Goal: Task Accomplishment & Management: Manage account settings

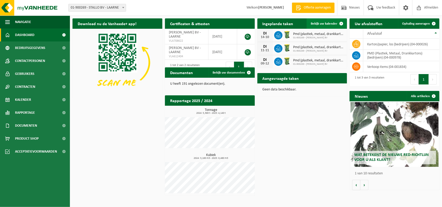
click at [326, 25] on span "Bekijk uw kalender" at bounding box center [324, 23] width 27 height 3
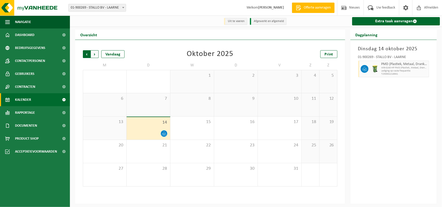
click at [96, 54] on span "Volgende" at bounding box center [95, 54] width 8 height 8
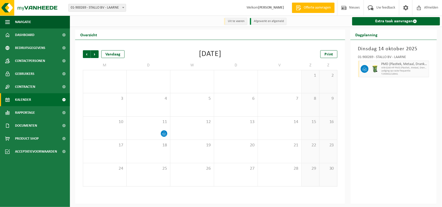
click at [96, 54] on span "Volgende" at bounding box center [95, 54] width 8 height 8
click at [162, 105] on div "9" at bounding box center [149, 104] width 44 height 23
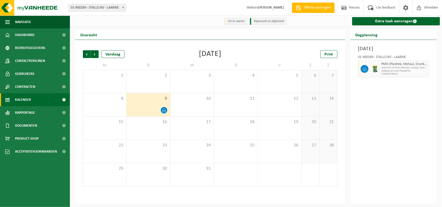
click at [151, 103] on div "9" at bounding box center [149, 104] width 44 height 23
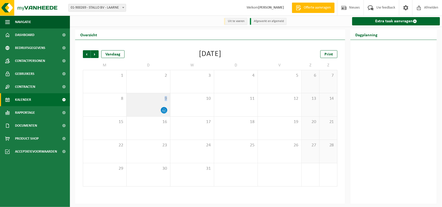
click at [150, 104] on div "9" at bounding box center [149, 104] width 44 height 23
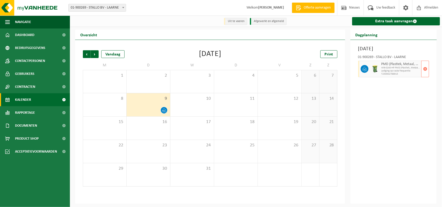
click at [384, 72] on span "Lediging op vaste frequentie" at bounding box center [401, 70] width 39 height 3
click at [425, 70] on span "button" at bounding box center [426, 69] width 4 height 10
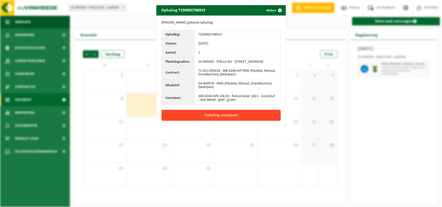
click at [234, 118] on button "Ophaling annuleren" at bounding box center [221, 115] width 119 height 11
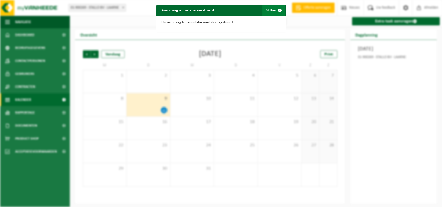
click at [265, 9] on button "Sluiten" at bounding box center [274, 10] width 23 height 10
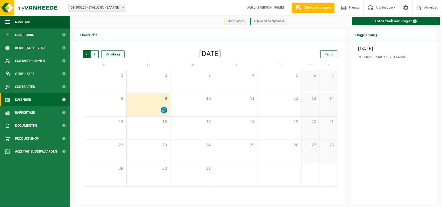
click at [95, 55] on span "Volgende" at bounding box center [95, 54] width 8 height 8
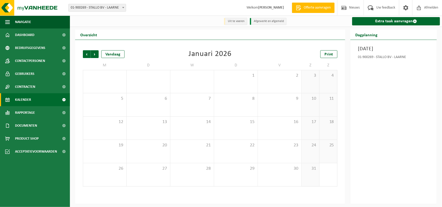
click at [95, 55] on span "Volgende" at bounding box center [95, 54] width 8 height 8
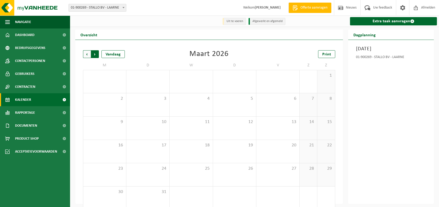
click at [88, 55] on span "Vorige" at bounding box center [87, 54] width 8 height 8
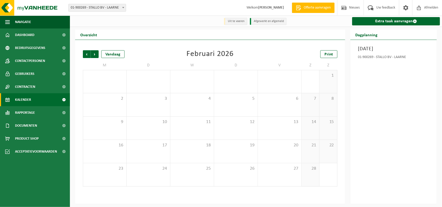
click at [88, 55] on span "Vorige" at bounding box center [87, 54] width 8 height 8
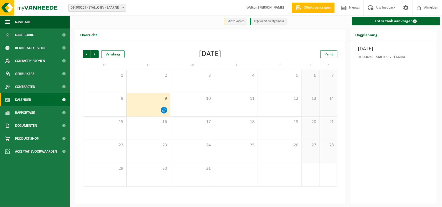
click at [88, 55] on span "Vorige" at bounding box center [87, 54] width 8 height 8
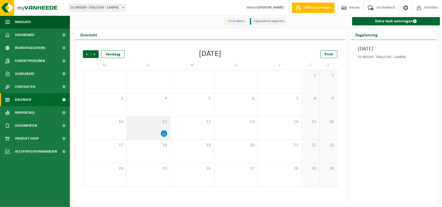
click at [145, 127] on div "11" at bounding box center [149, 128] width 44 height 23
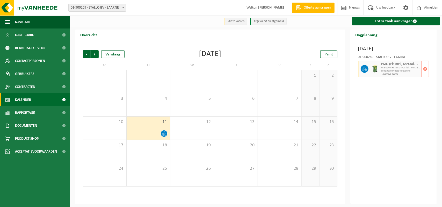
click at [395, 69] on span "WB-0240-HP PMD (Plastiek, Metaal, Drankkartons) (bedrijven)" at bounding box center [401, 67] width 39 height 3
click at [426, 69] on span "button" at bounding box center [426, 69] width 4 height 10
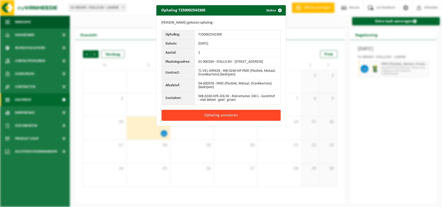
click at [228, 116] on button "Ophaling annuleren" at bounding box center [221, 115] width 119 height 11
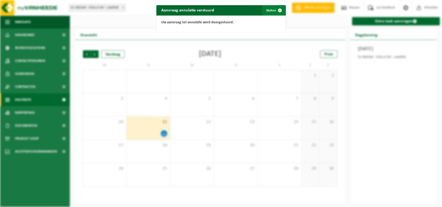
click at [279, 11] on span "button" at bounding box center [280, 10] width 10 height 10
